Goal: Task Accomplishment & Management: Use online tool/utility

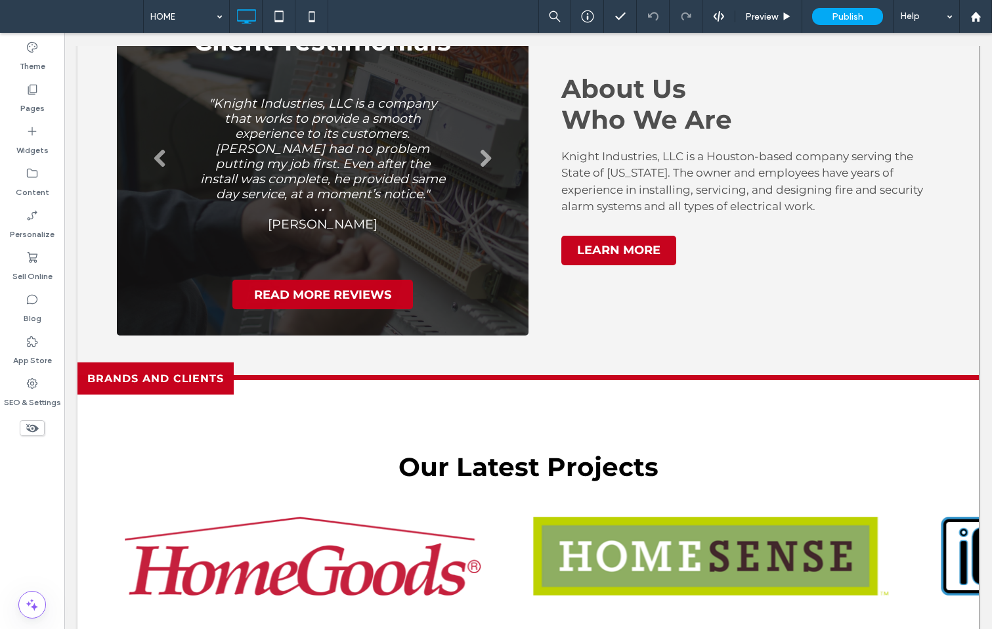
scroll to position [3153, 0]
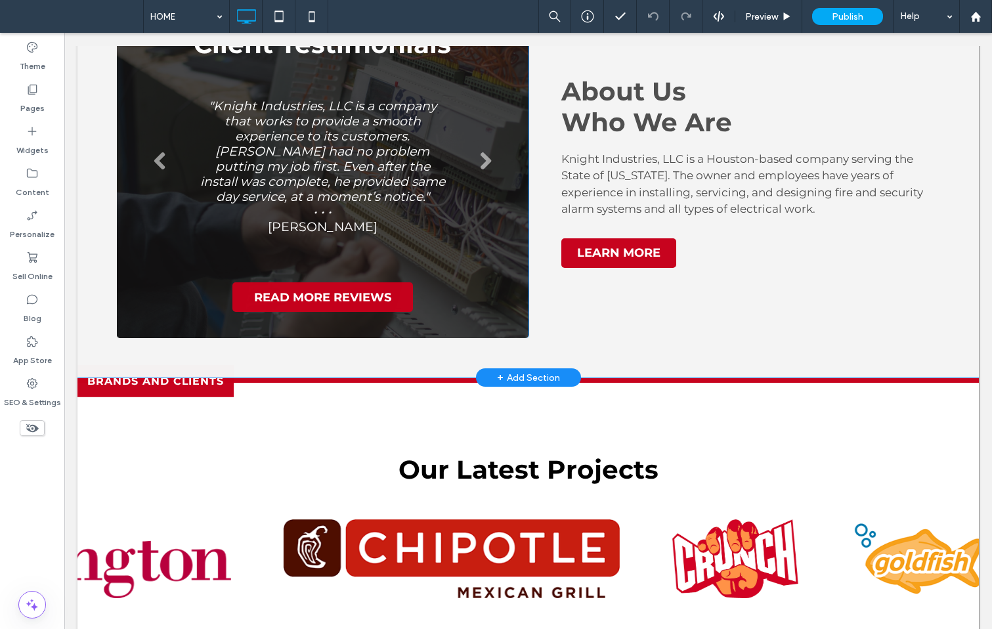
click at [95, 235] on div "Client Testimonials Click To Paste Knight Industries LLC "Knight Industries, LL…" at bounding box center [529, 168] width 902 height 418
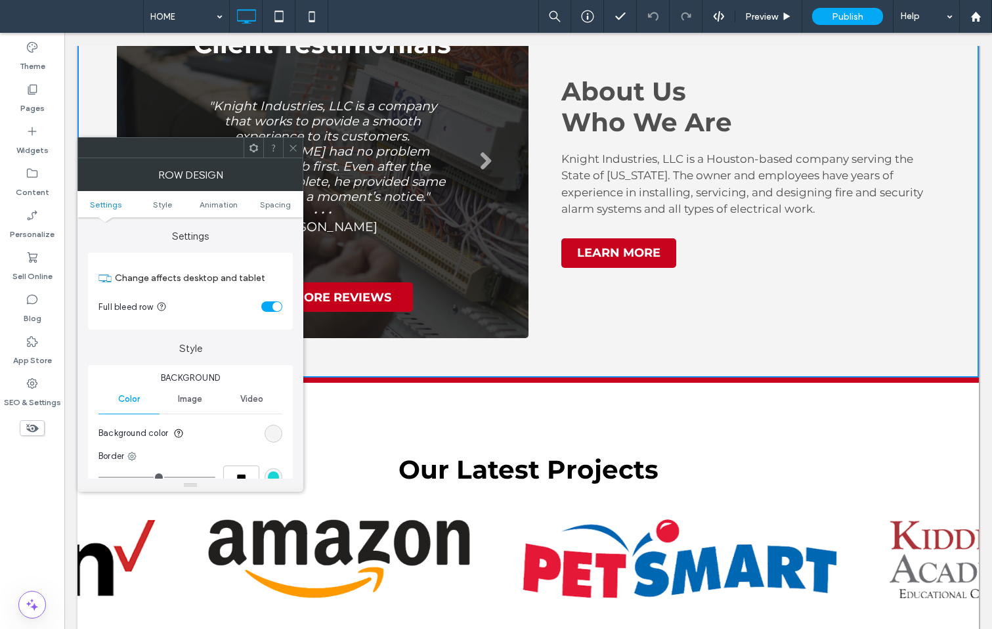
click at [259, 154] on div at bounding box center [254, 148] width 20 height 20
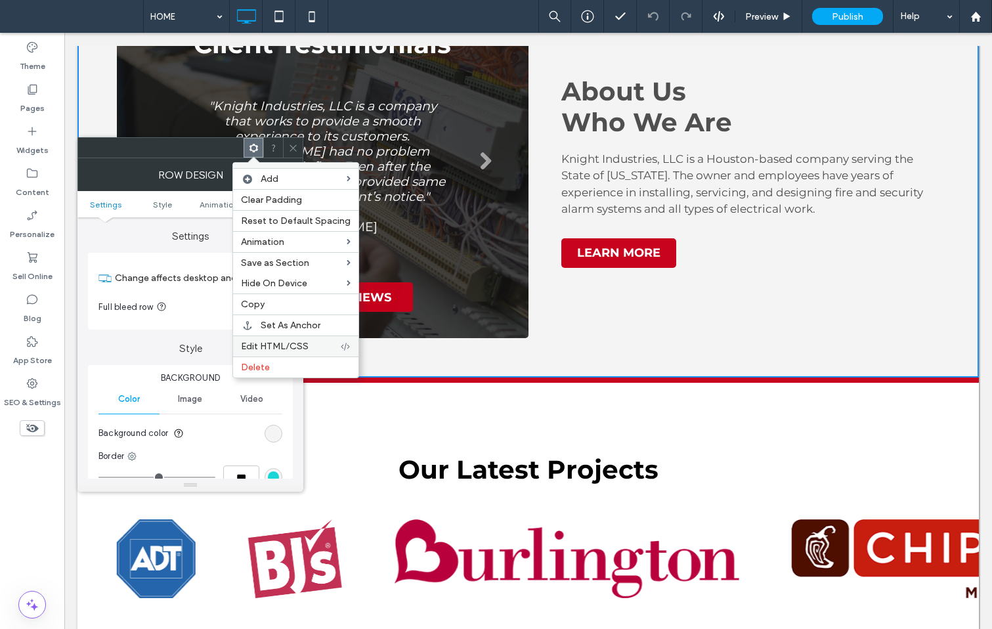
click at [284, 343] on span "Edit HTML/CSS" at bounding box center [275, 346] width 68 height 11
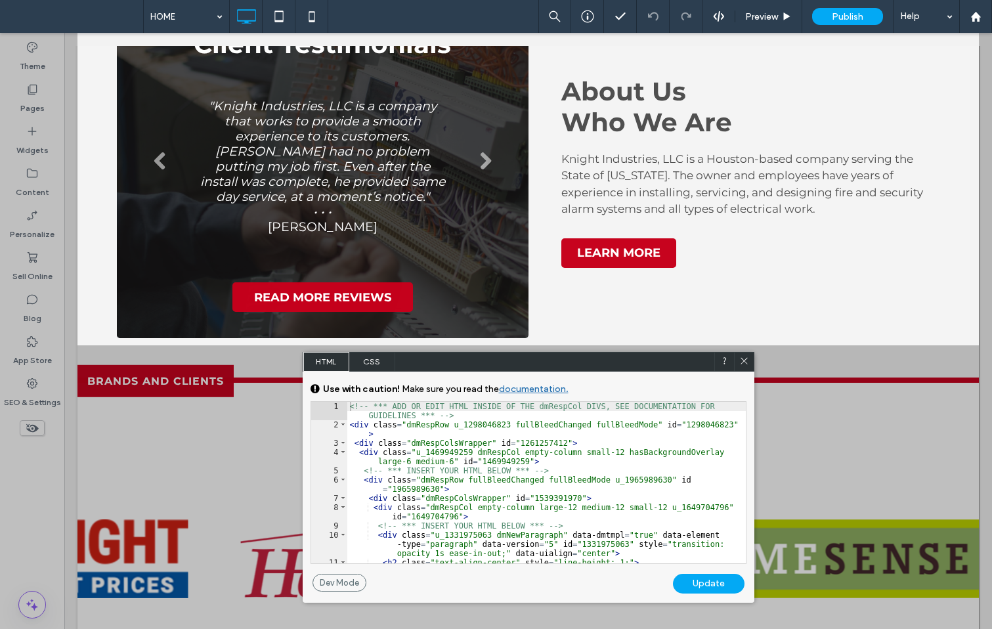
click at [367, 358] on span "CSS" at bounding box center [372, 362] width 46 height 20
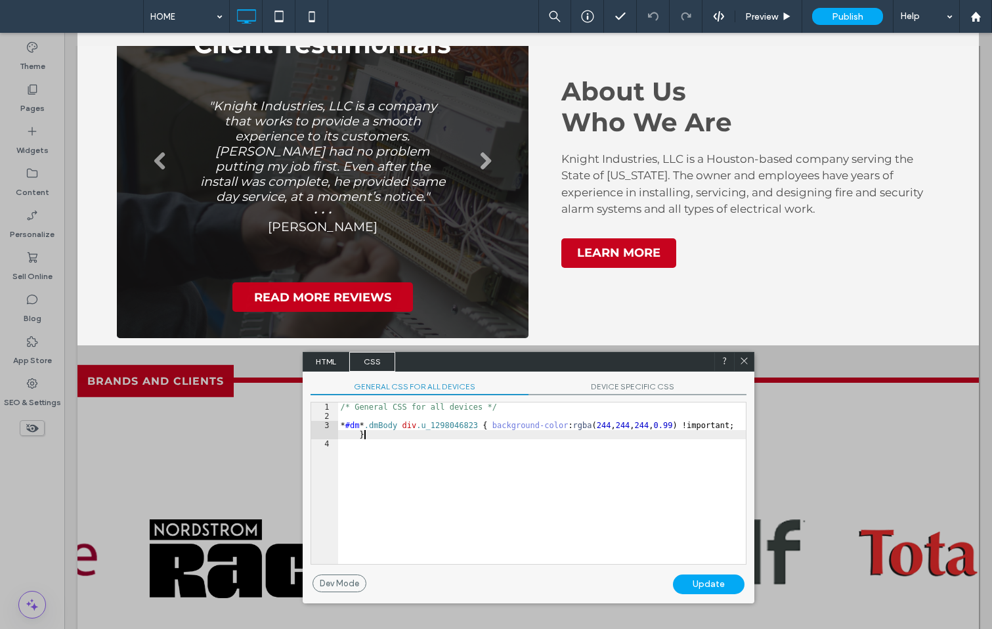
click at [523, 432] on div "/* General CSS for all devices */ * #dm * .dmBody div .u_1298046823 { backgroun…" at bounding box center [542, 493] width 408 height 180
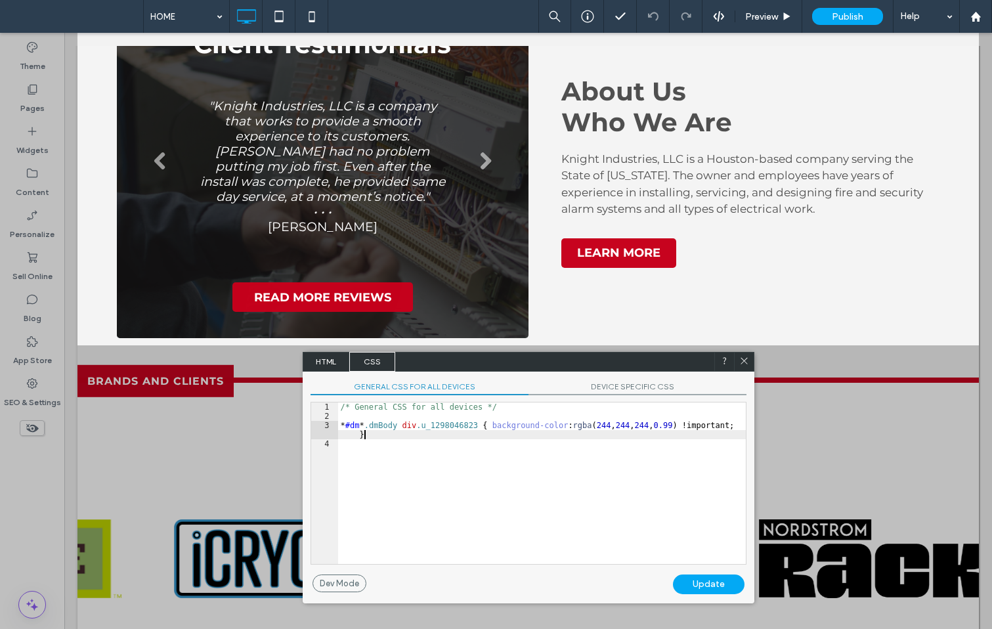
scroll to position [1, 0]
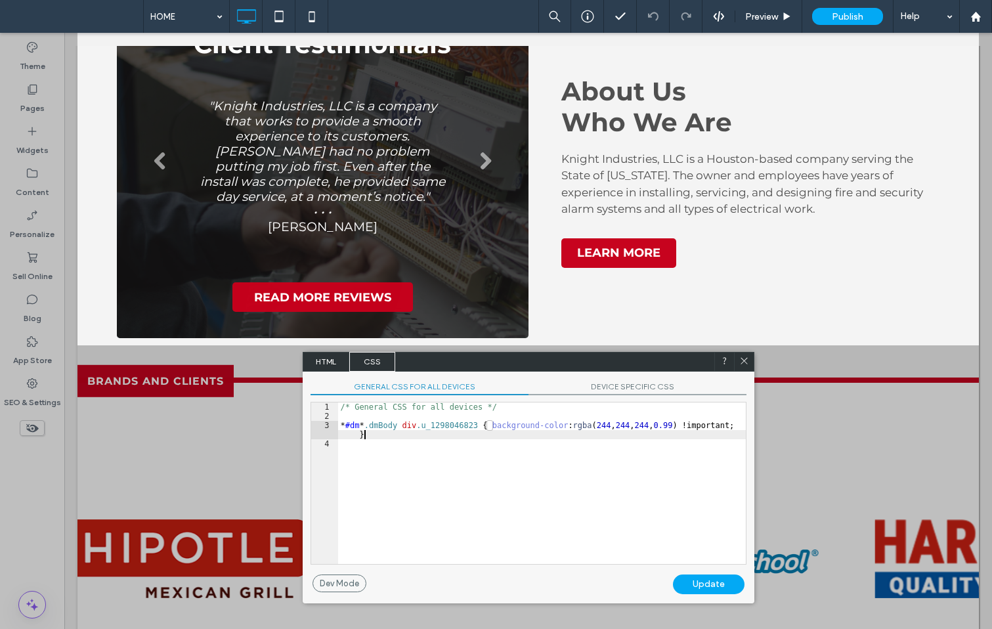
click at [638, 380] on div "GENERAL CSS FOR ALL DEVICES DEVICE SPECIFIC CSS Use with caution! Make sure you…" at bounding box center [529, 473] width 452 height 203
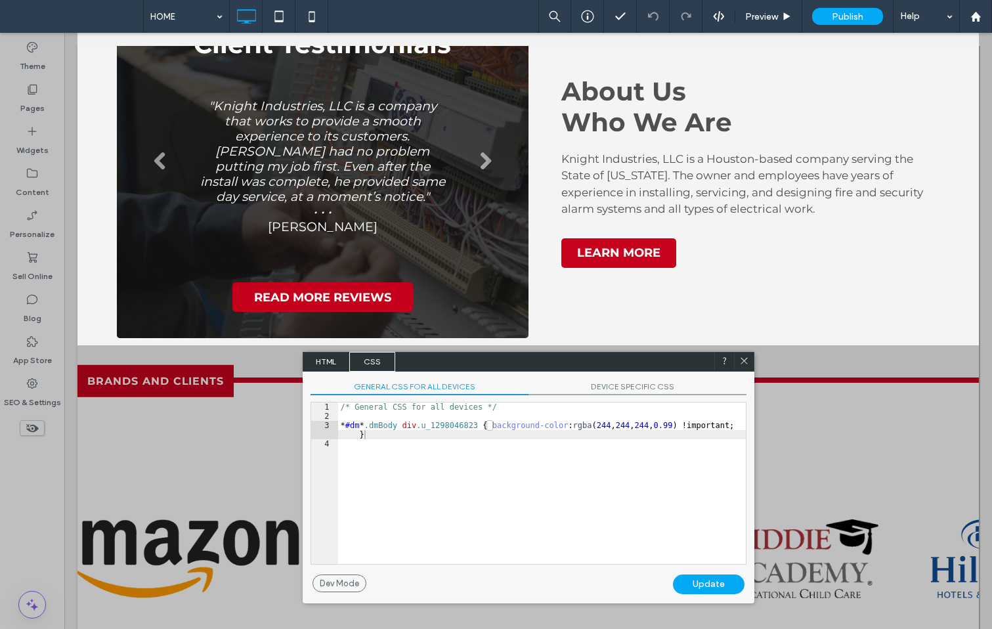
click at [637, 382] on span "DEVICE SPECIFIC CSS" at bounding box center [638, 389] width 218 height 14
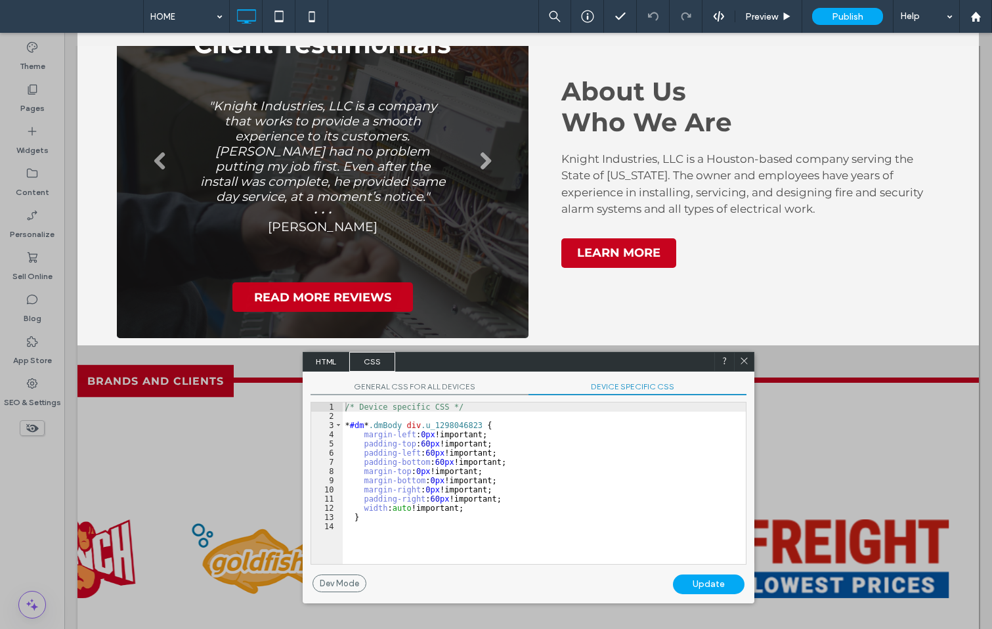
click at [573, 455] on div "/* Device specific CSS */ * #dm * .dmBody div .u_1298046823 { margin-left : 0 p…" at bounding box center [544, 493] width 403 height 180
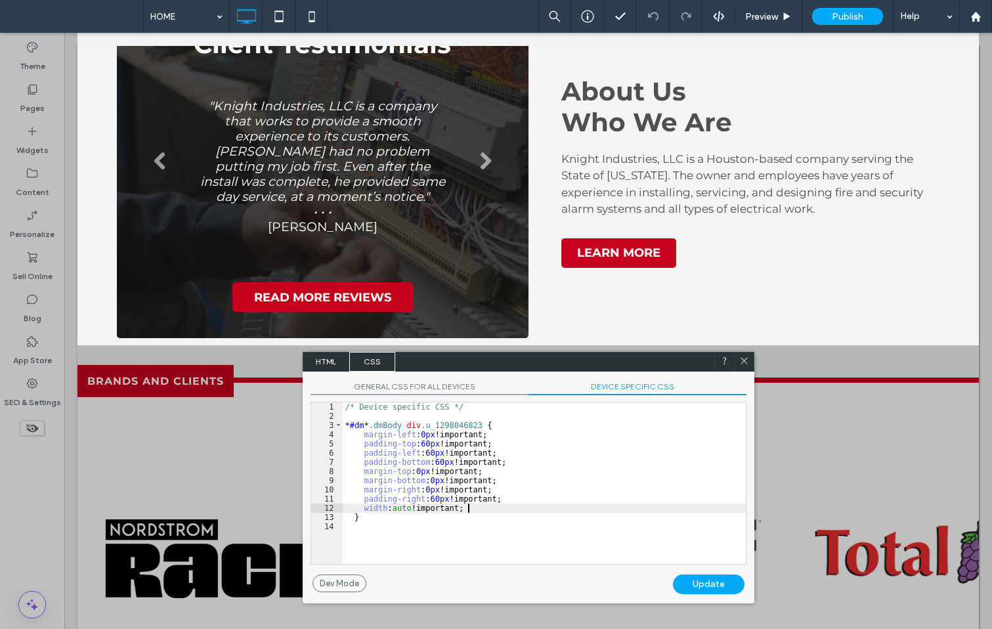
click at [489, 508] on div "/* Device specific CSS */ * #dm * .dmBody div .u_1298046823 { margin-left : 0 p…" at bounding box center [544, 493] width 403 height 180
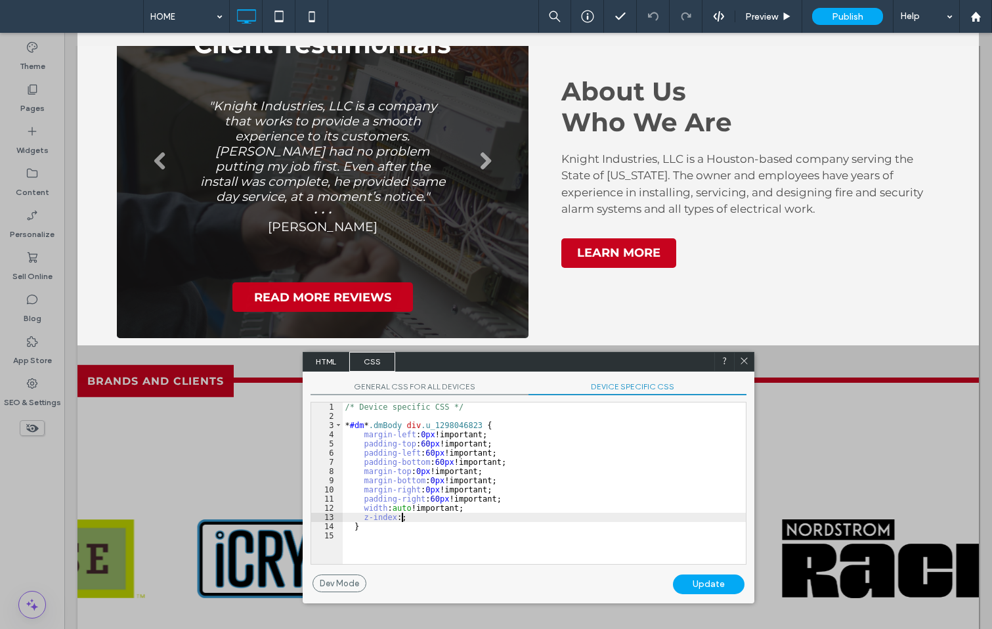
type textarea "**"
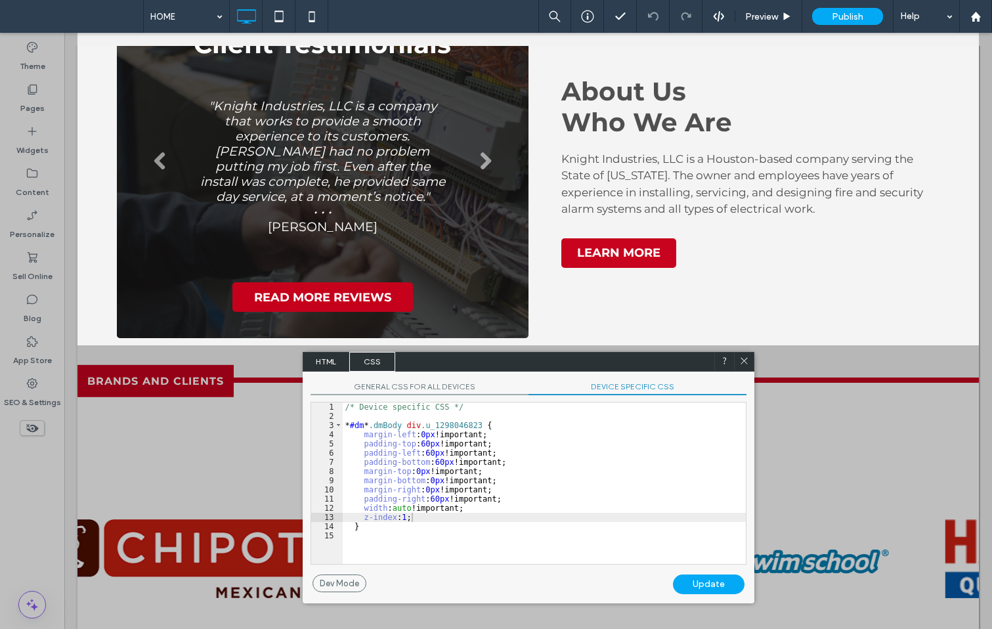
click at [712, 579] on div "Update" at bounding box center [709, 585] width 72 height 20
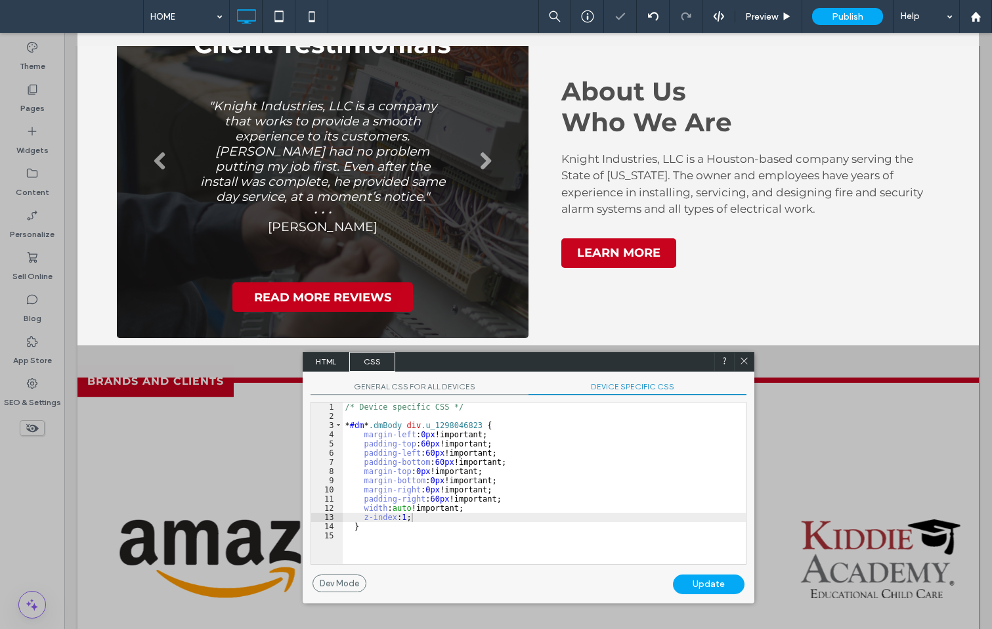
click at [741, 365] on icon at bounding box center [745, 361] width 10 height 10
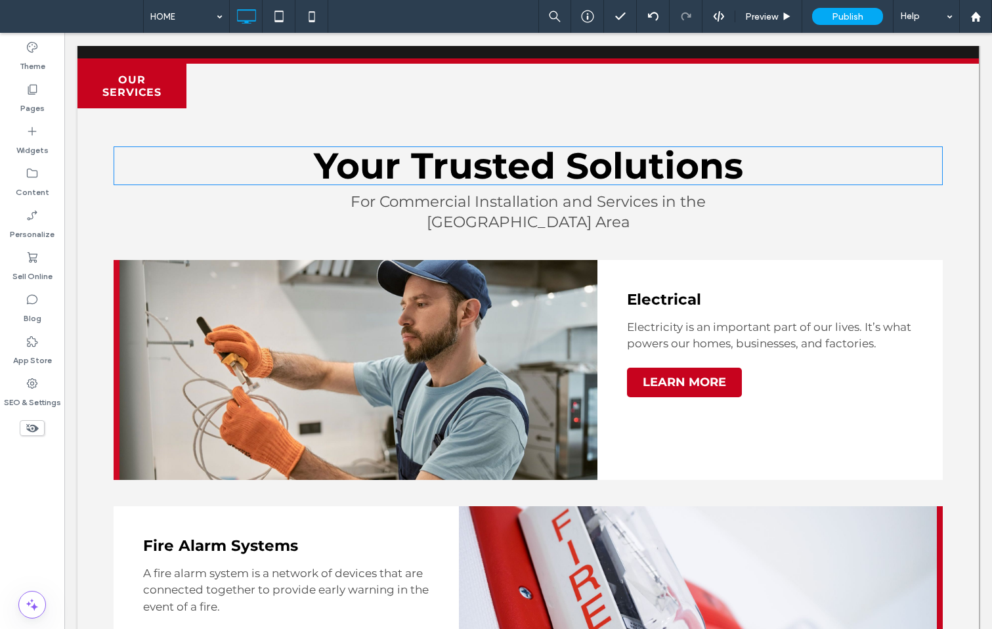
scroll to position [802, 0]
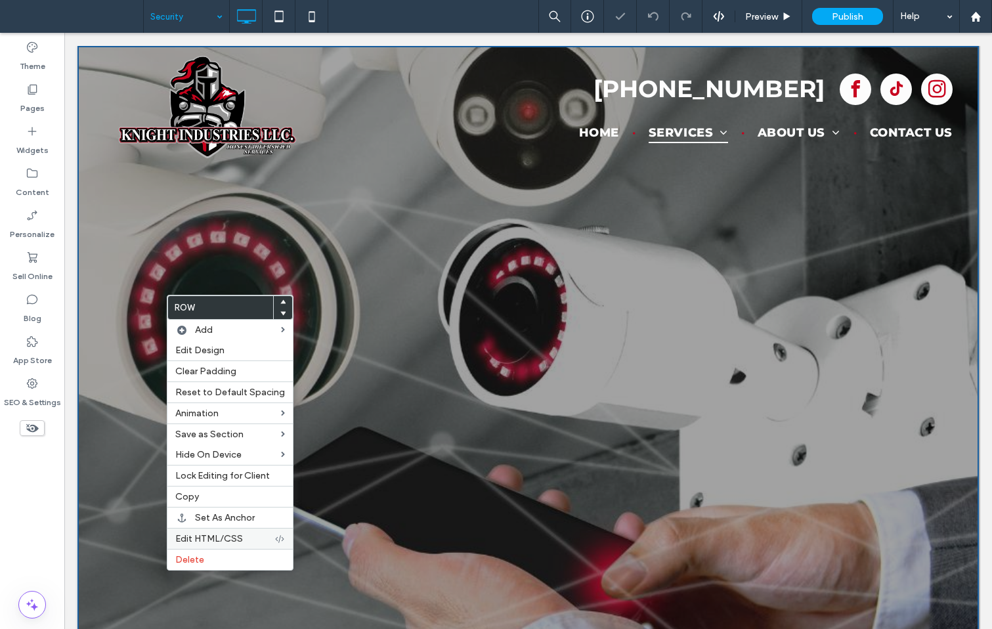
click at [194, 543] on span "Edit HTML/CSS" at bounding box center [209, 538] width 68 height 11
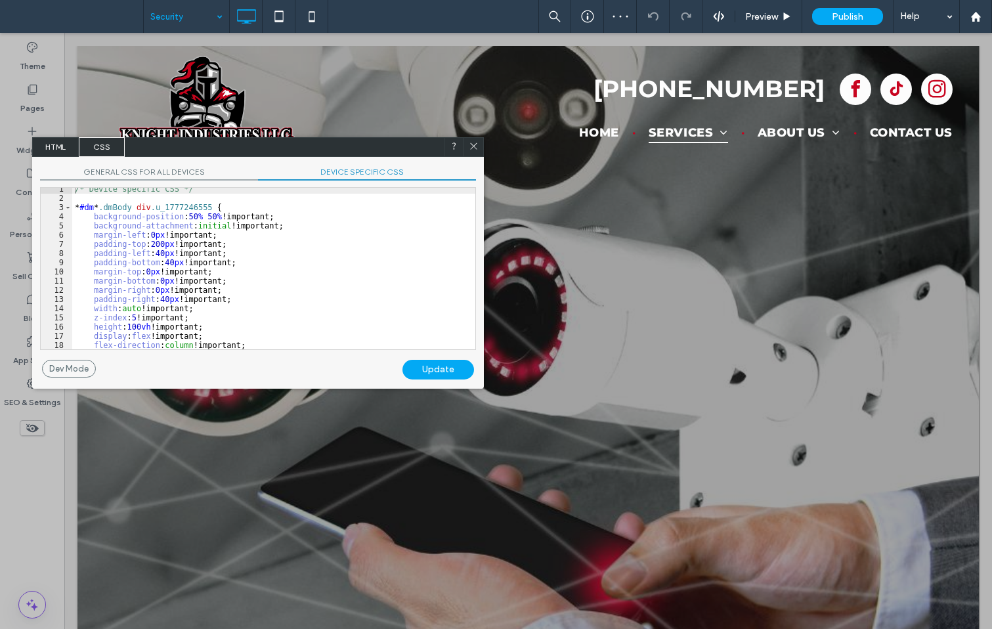
scroll to position [32, 0]
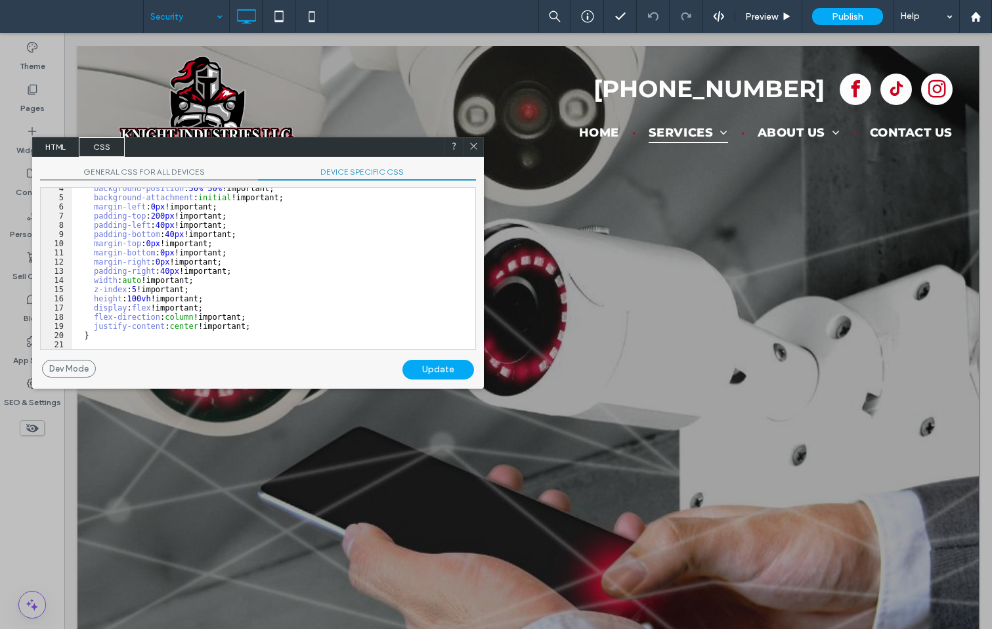
click at [470, 146] on icon at bounding box center [474, 146] width 10 height 10
